Goal: Transaction & Acquisition: Purchase product/service

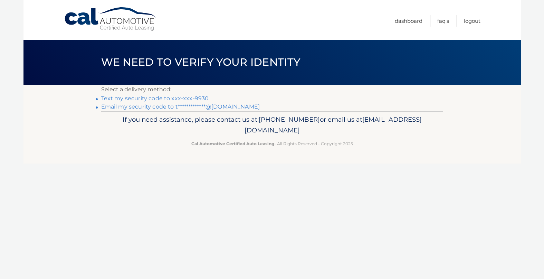
click at [199, 97] on link "Text my security code to xxx-xxx-9930" at bounding box center [155, 98] width 108 height 7
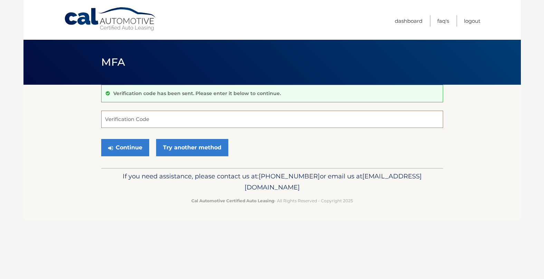
click at [173, 125] on input "Verification Code" at bounding box center [272, 118] width 342 height 17
type input "858869"
click at [116, 147] on button "Continue" at bounding box center [125, 147] width 48 height 17
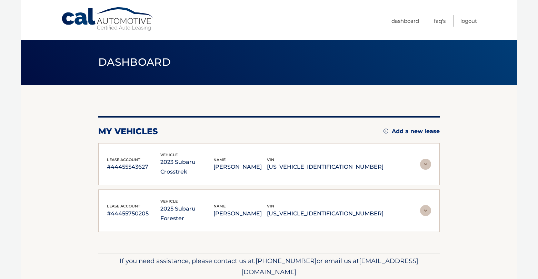
click at [425, 159] on img at bounding box center [425, 163] width 11 height 11
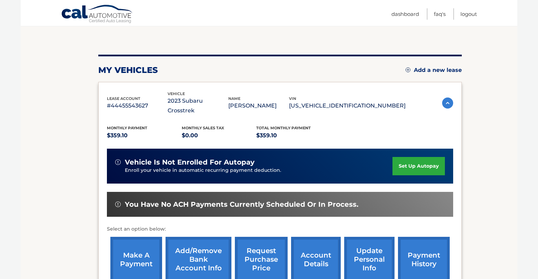
scroll to position [69, 0]
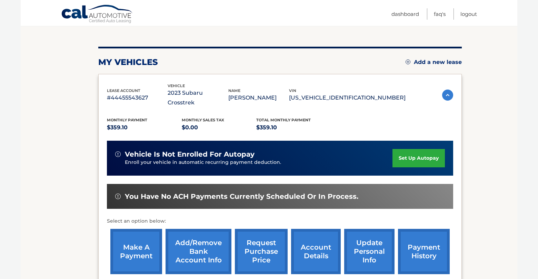
click at [139, 239] on link "make a payment" at bounding box center [136, 251] width 52 height 45
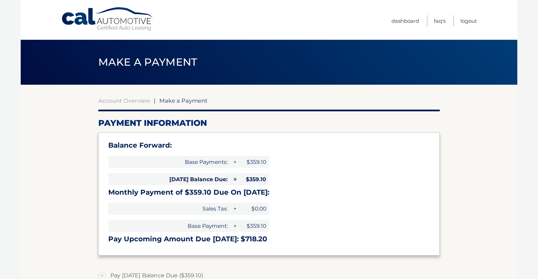
select select "Mzg5NjNiNDctYzc5YS00Y2QxLWE1ZGMtOTM0MjBmMTEzNjk2"
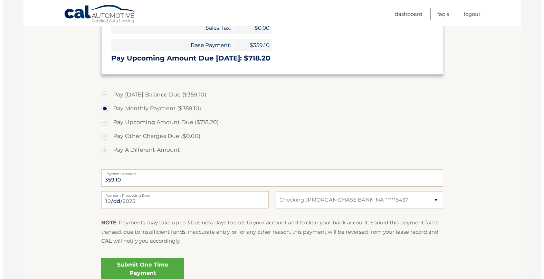
scroll to position [207, 0]
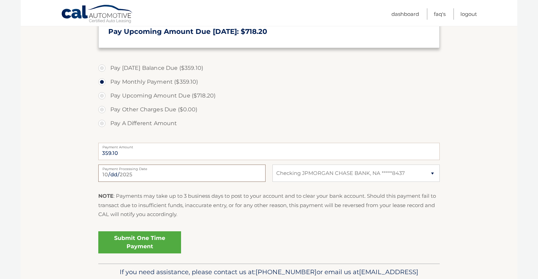
click at [225, 176] on input "2025-10-15" at bounding box center [181, 172] width 167 height 17
type input "2025-10-16"
click at [160, 241] on link "Submit One Time Payment" at bounding box center [139, 242] width 83 height 22
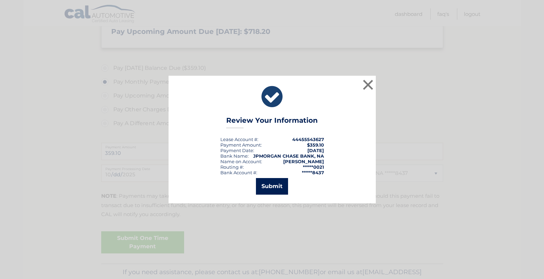
click at [265, 184] on button "Submit" at bounding box center [272, 186] width 32 height 17
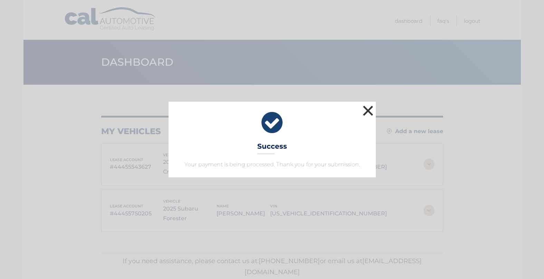
click at [368, 110] on button "×" at bounding box center [368, 111] width 14 height 14
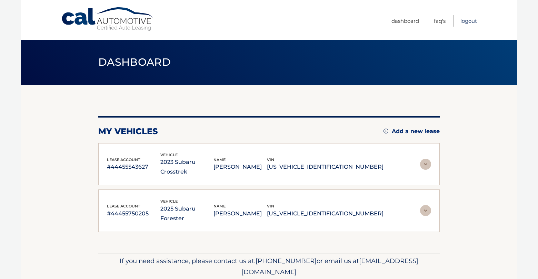
click at [470, 21] on link "Logout" at bounding box center [469, 20] width 17 height 11
